Goal: Task Accomplishment & Management: Use online tool/utility

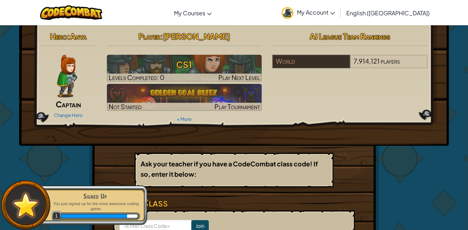
click at [453, 197] on div "Hero : Anya Captain Change Hero Player : Jeffrey T CS1 Levels Completed: 0 Play…" at bounding box center [234, 156] width 468 height 262
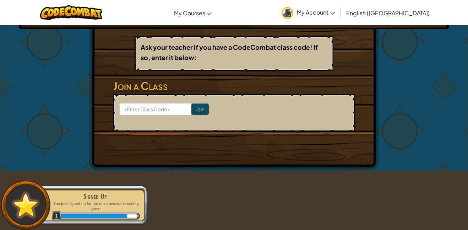
scroll to position [118, 0]
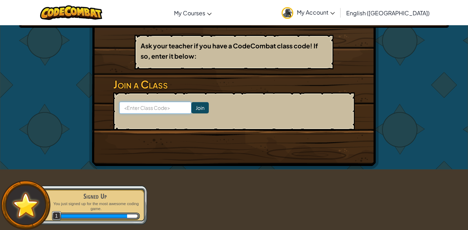
click at [151, 108] on input at bounding box center [155, 108] width 72 height 12
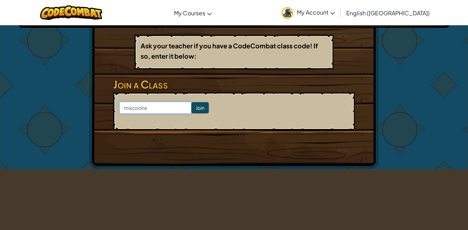
type input "mixcoolred"
click at [194, 111] on input "Join" at bounding box center [199, 107] width 17 height 11
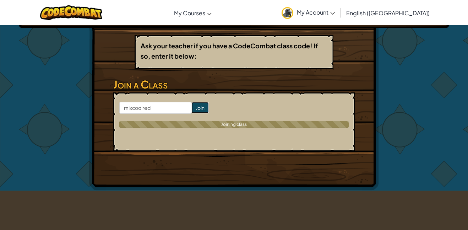
click at [200, 109] on input "Join" at bounding box center [199, 107] width 17 height 11
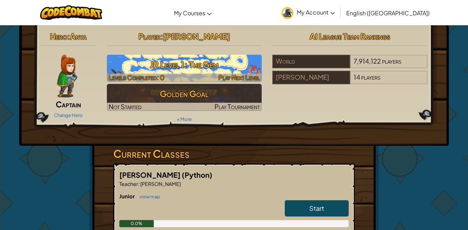
click at [132, 59] on h3 "JR Level 1: The Gem" at bounding box center [184, 64] width 155 height 16
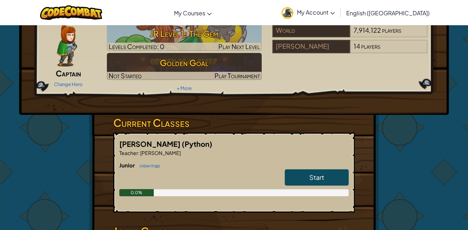
scroll to position [42, 0]
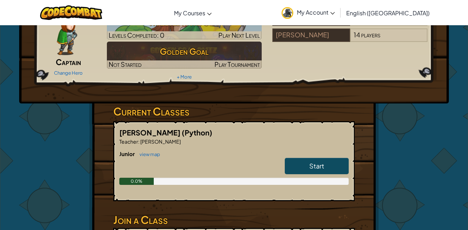
click at [302, 162] on link "Start" at bounding box center [317, 166] width 64 height 16
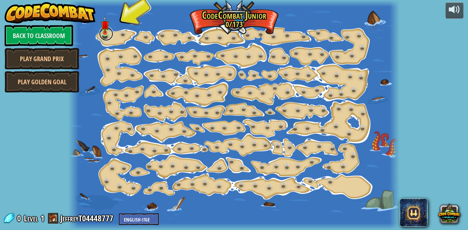
click at [100, 35] on link at bounding box center [106, 34] width 14 height 14
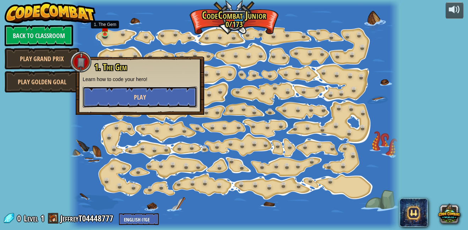
click at [119, 95] on button "Play" at bounding box center [140, 96] width 114 height 21
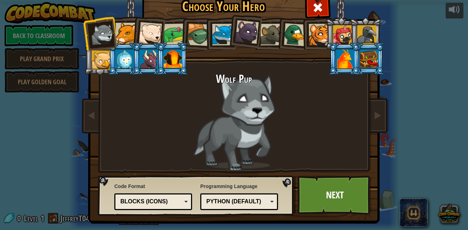
click at [129, 35] on div at bounding box center [126, 34] width 22 height 22
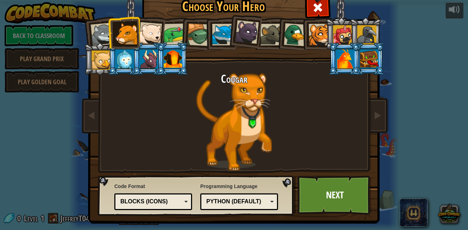
click at [217, 38] on div at bounding box center [223, 35] width 22 height 22
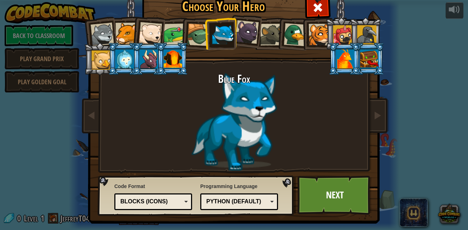
click at [340, 58] on div at bounding box center [345, 58] width 18 height 19
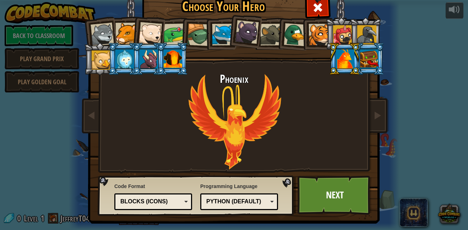
click at [341, 40] on div at bounding box center [342, 34] width 19 height 19
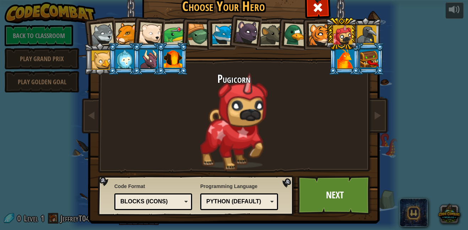
click at [363, 59] on div at bounding box center [369, 58] width 18 height 19
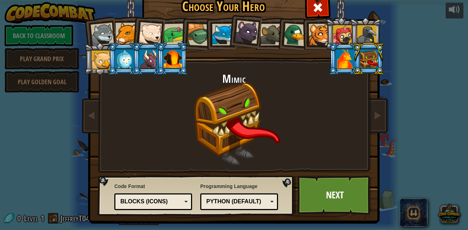
click at [362, 33] on div at bounding box center [366, 34] width 19 height 19
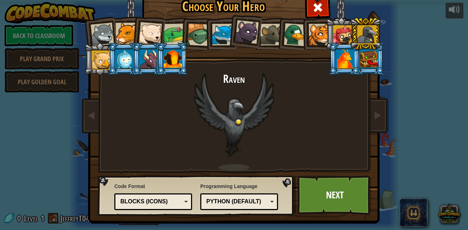
click at [176, 66] on div at bounding box center [173, 58] width 18 height 19
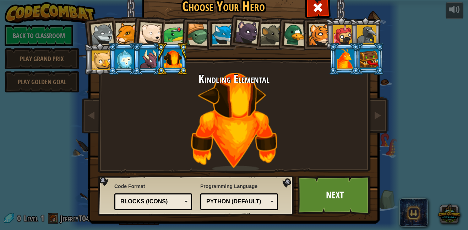
click at [149, 71] on li at bounding box center [148, 59] width 32 height 32
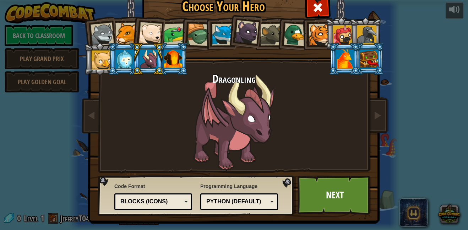
click at [129, 62] on div at bounding box center [124, 58] width 18 height 19
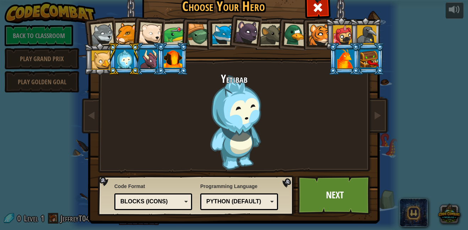
click at [113, 64] on li at bounding box center [124, 59] width 32 height 32
click at [105, 66] on div at bounding box center [101, 59] width 19 height 19
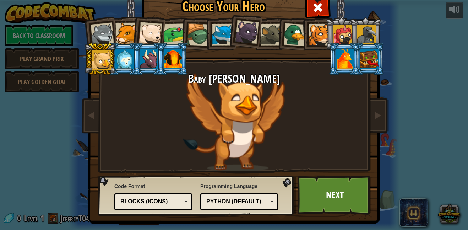
click at [103, 32] on div at bounding box center [102, 34] width 23 height 23
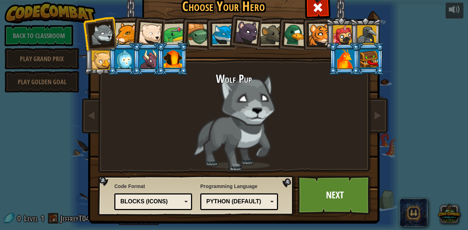
click at [121, 29] on div at bounding box center [126, 34] width 22 height 22
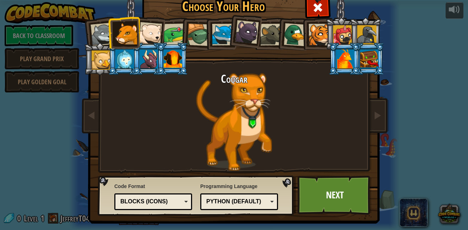
click at [267, 25] on div at bounding box center [271, 35] width 22 height 22
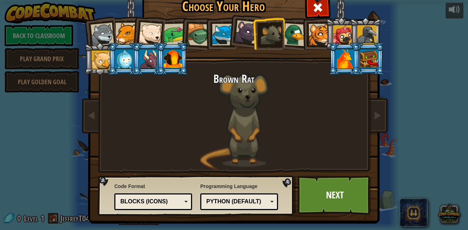
click at [245, 38] on div at bounding box center [247, 32] width 24 height 24
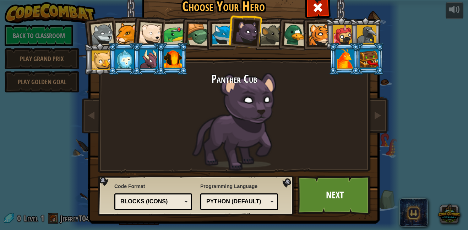
click at [199, 39] on div at bounding box center [198, 34] width 23 height 23
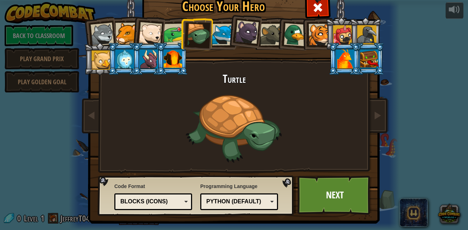
click at [294, 29] on div at bounding box center [295, 34] width 23 height 23
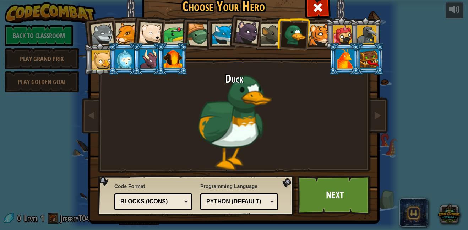
click at [309, 26] on li at bounding box center [293, 33] width 34 height 34
click at [318, 27] on div at bounding box center [320, 35] width 22 height 22
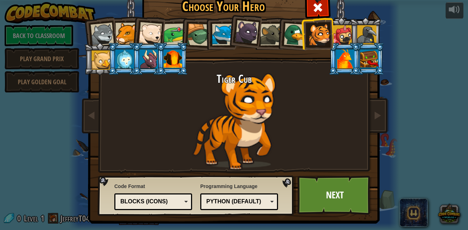
click at [362, 29] on div at bounding box center [366, 34] width 19 height 19
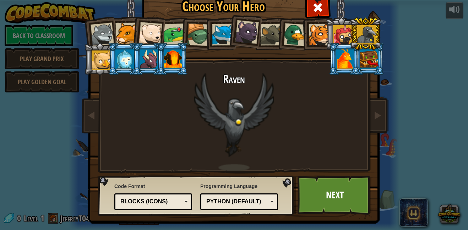
click at [163, 210] on div "Code Format Text code Blocks and code Blocks Blocks (Icons) Blocks (Icons) Bloc…" at bounding box center [153, 196] width 78 height 31
click at [165, 201] on div "Blocks (Icons)" at bounding box center [150, 201] width 61 height 8
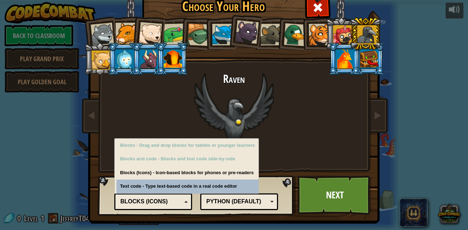
click at [159, 195] on div "Text code Blocks and code Blocks Blocks (Icons) Blocks (Icons)" at bounding box center [153, 201] width 78 height 17
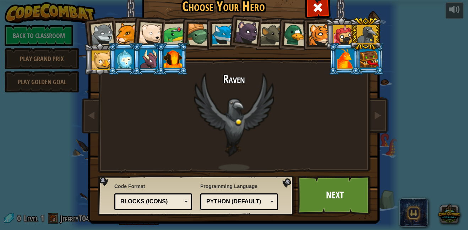
click at [227, 200] on div "Python (Default)" at bounding box center [236, 201] width 61 height 8
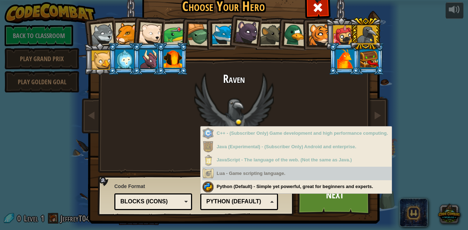
click at [228, 176] on div "Lua - Game scripting language." at bounding box center [296, 174] width 189 height 14
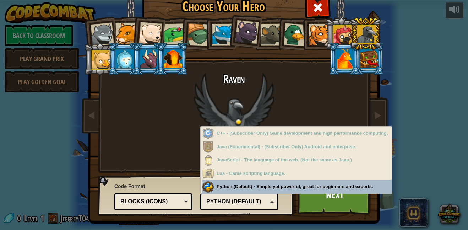
click at [230, 189] on div "Python (Default) - Simple yet powerful, great for beginners and experts." at bounding box center [296, 187] width 189 height 14
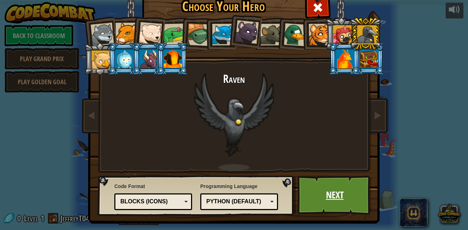
click at [354, 195] on link "Next" at bounding box center [335, 194] width 74 height 39
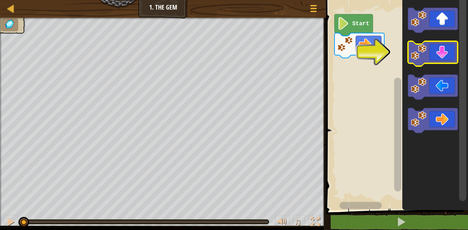
click at [428, 50] on icon "Blockly Workspace" at bounding box center [433, 53] width 50 height 25
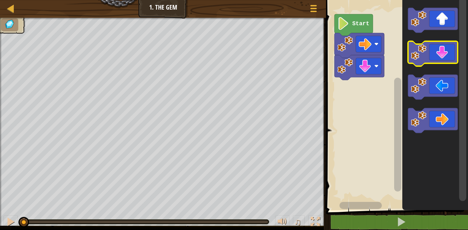
click at [428, 50] on icon "Blockly Workspace" at bounding box center [433, 53] width 50 height 25
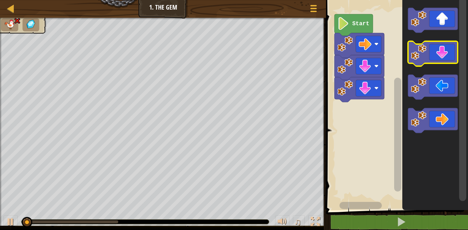
click at [428, 50] on icon "Blockly Workspace" at bounding box center [433, 53] width 50 height 25
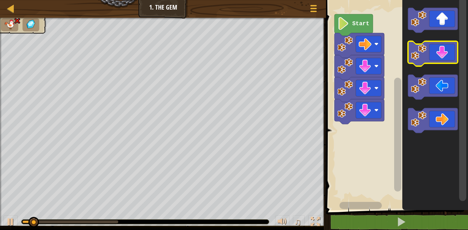
click at [428, 50] on icon "Blockly Workspace" at bounding box center [433, 53] width 50 height 25
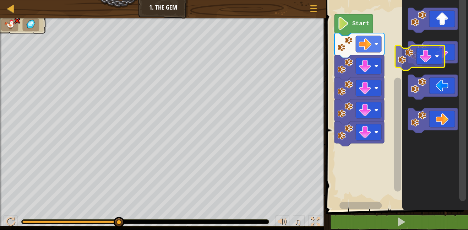
click at [361, 75] on div "Start" at bounding box center [396, 102] width 144 height 213
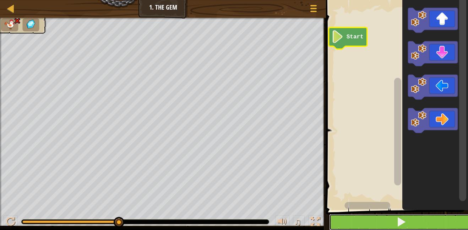
click at [374, 218] on button at bounding box center [401, 222] width 144 height 16
click at [353, 218] on button at bounding box center [401, 222] width 144 height 16
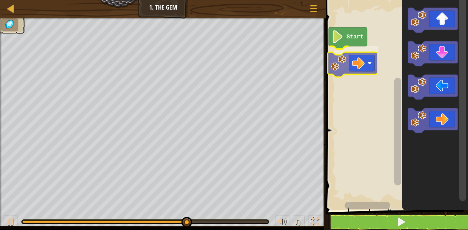
click at [345, 62] on div "Start" at bounding box center [396, 102] width 144 height 213
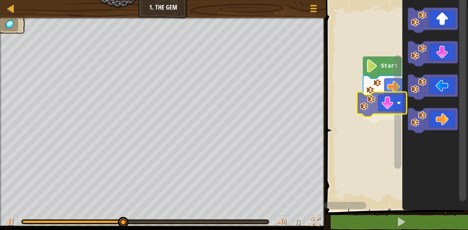
click at [382, 102] on div "Start" at bounding box center [396, 102] width 144 height 213
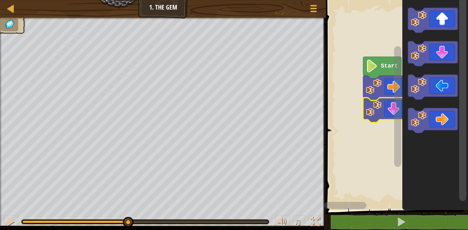
click at [382, 102] on icon "Blockly Workspace" at bounding box center [388, 110] width 50 height 25
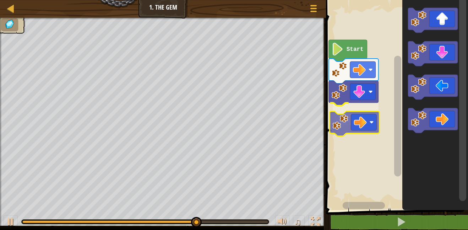
click at [348, 115] on div "Start" at bounding box center [396, 102] width 144 height 213
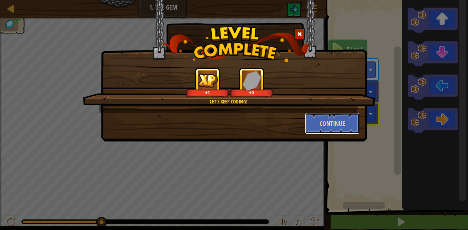
click at [324, 120] on button "Continue" at bounding box center [332, 123] width 55 height 21
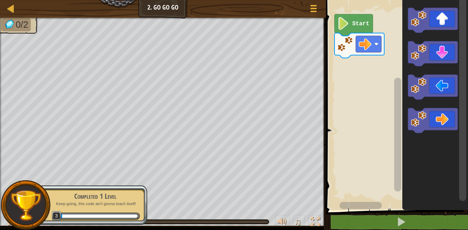
click at [344, 17] on image "Blockly Workspace" at bounding box center [343, 23] width 12 height 13
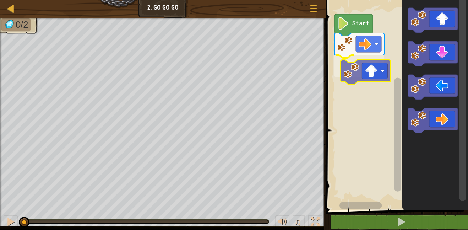
click at [352, 64] on div "Start" at bounding box center [396, 102] width 144 height 213
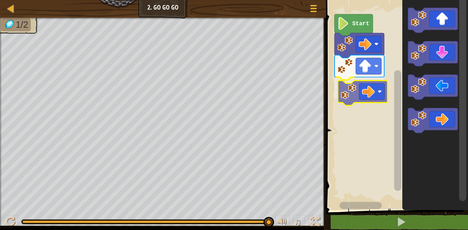
click at [344, 91] on div "Start" at bounding box center [396, 102] width 144 height 213
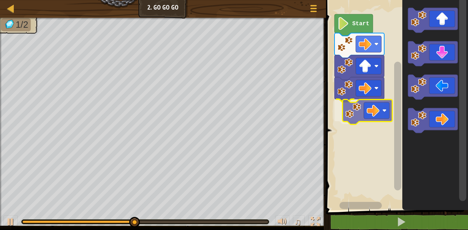
click at [348, 104] on div "Start" at bounding box center [396, 102] width 144 height 213
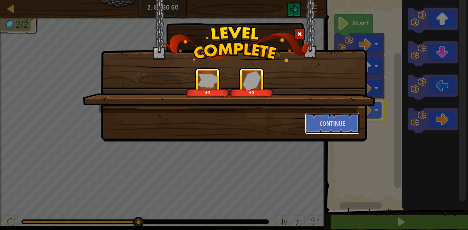
click at [336, 119] on button "Continue" at bounding box center [332, 123] width 55 height 21
